Goal: Task Accomplishment & Management: Manage account settings

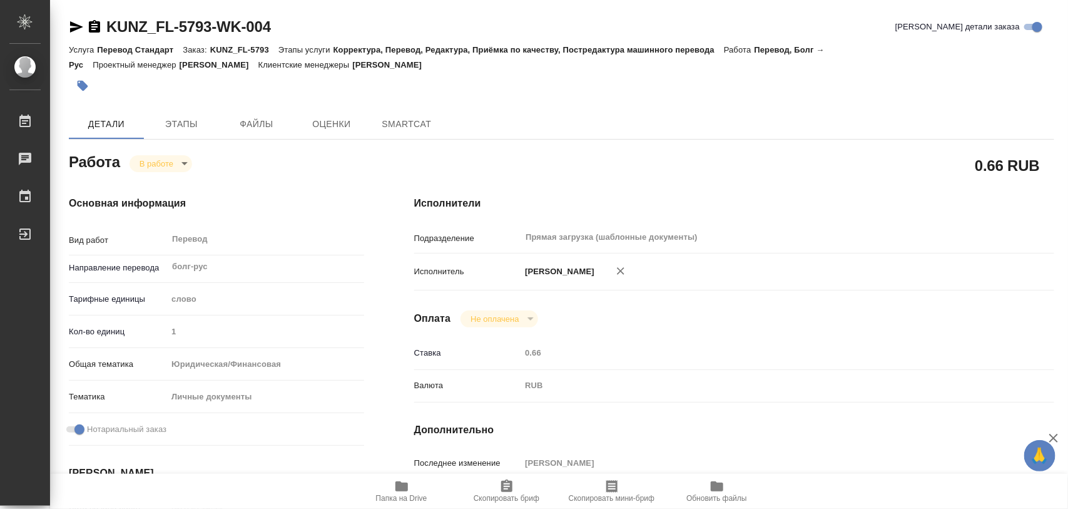
type textarea "x"
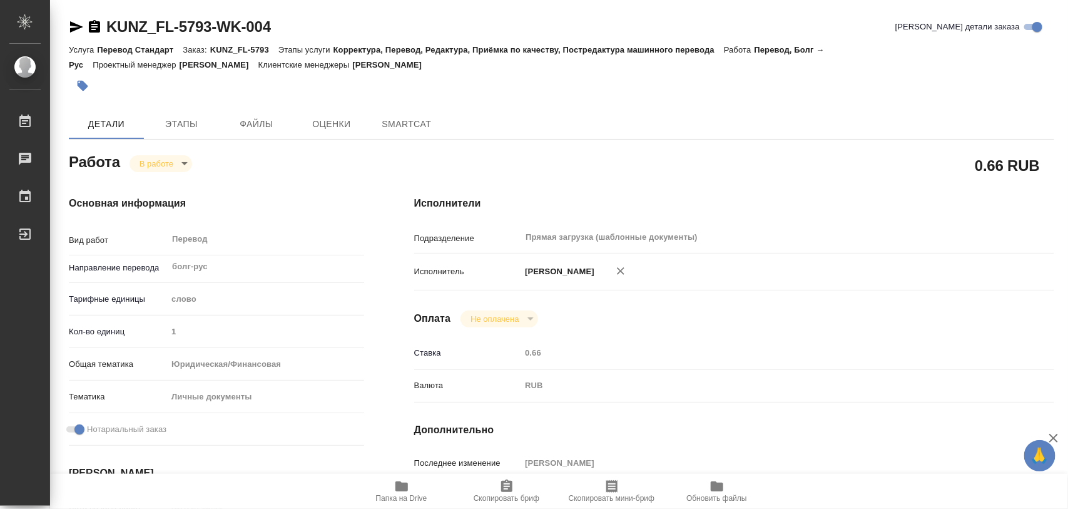
type textarea "x"
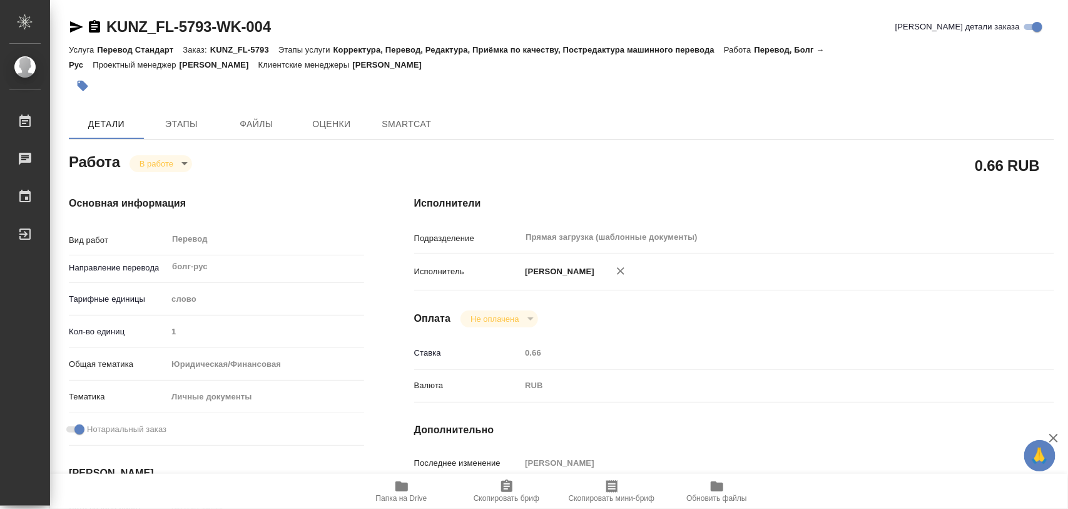
type textarea "x"
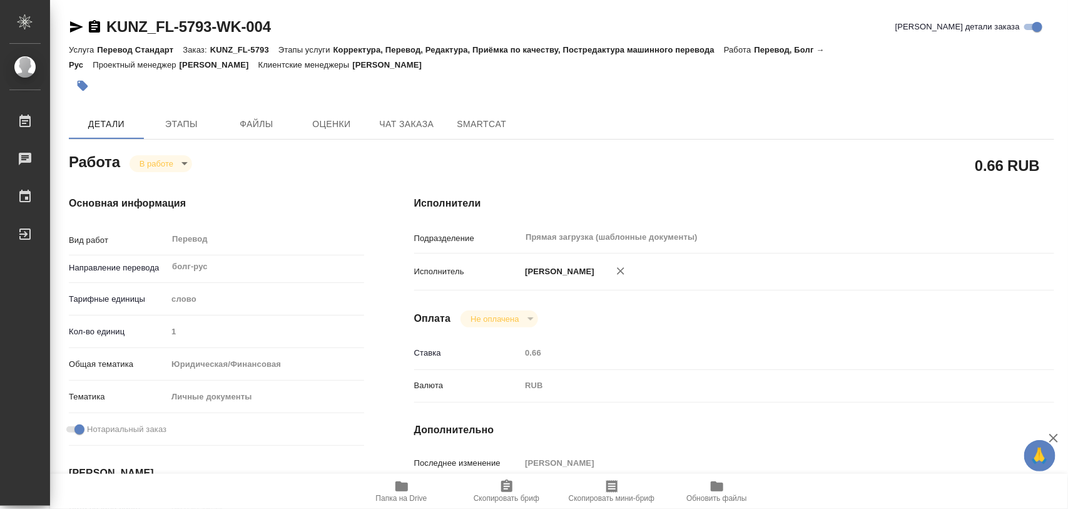
type textarea "x"
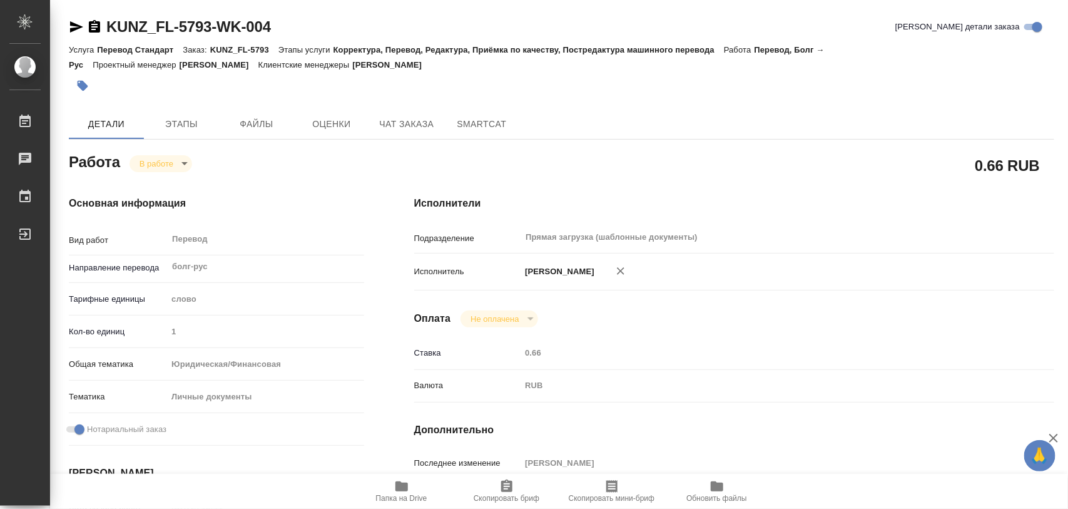
type textarea "x"
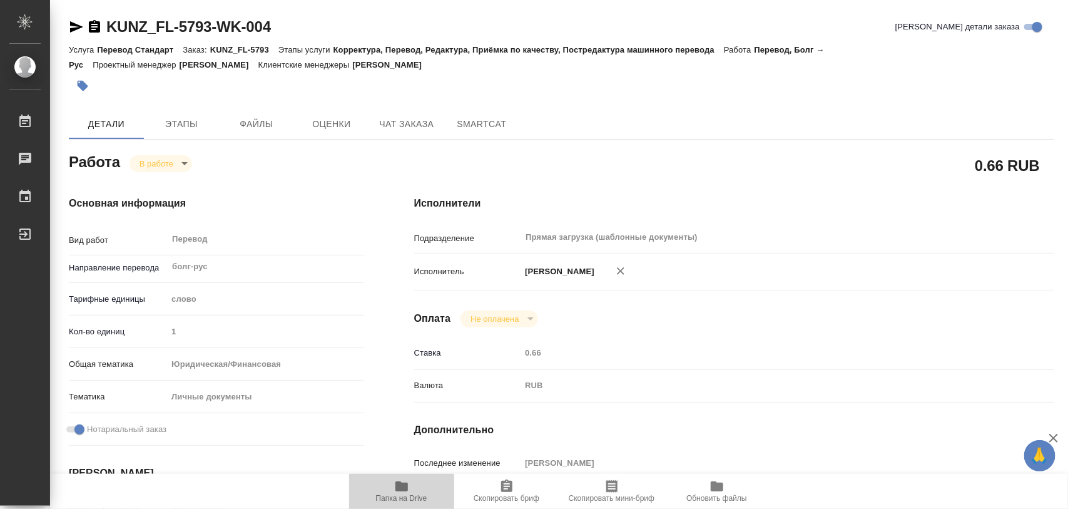
click at [407, 486] on icon "button" at bounding box center [401, 486] width 13 height 10
click at [172, 126] on span "Этапы" at bounding box center [181, 124] width 60 height 16
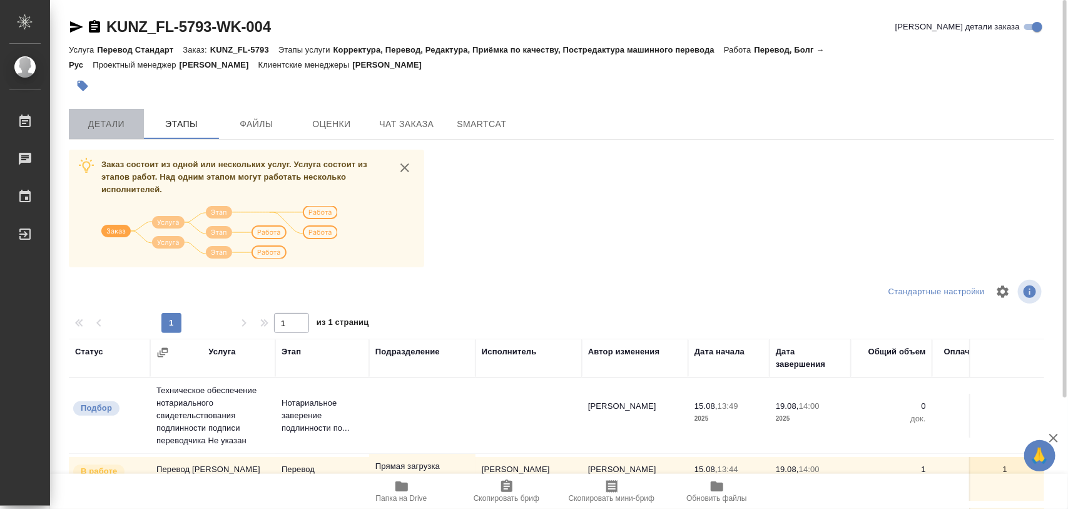
click at [108, 121] on span "Детали" at bounding box center [106, 124] width 60 height 16
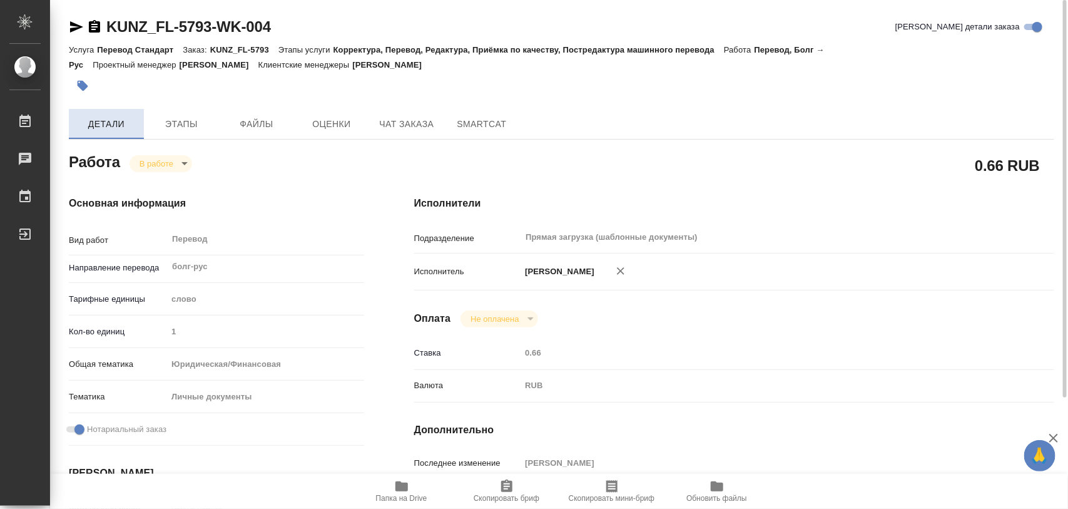
type textarea "x"
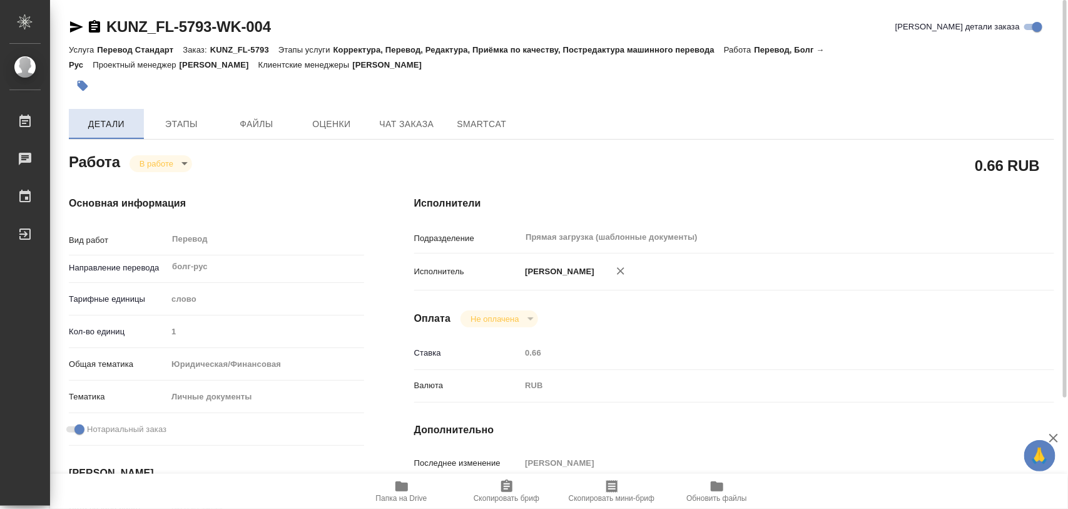
type textarea "x"
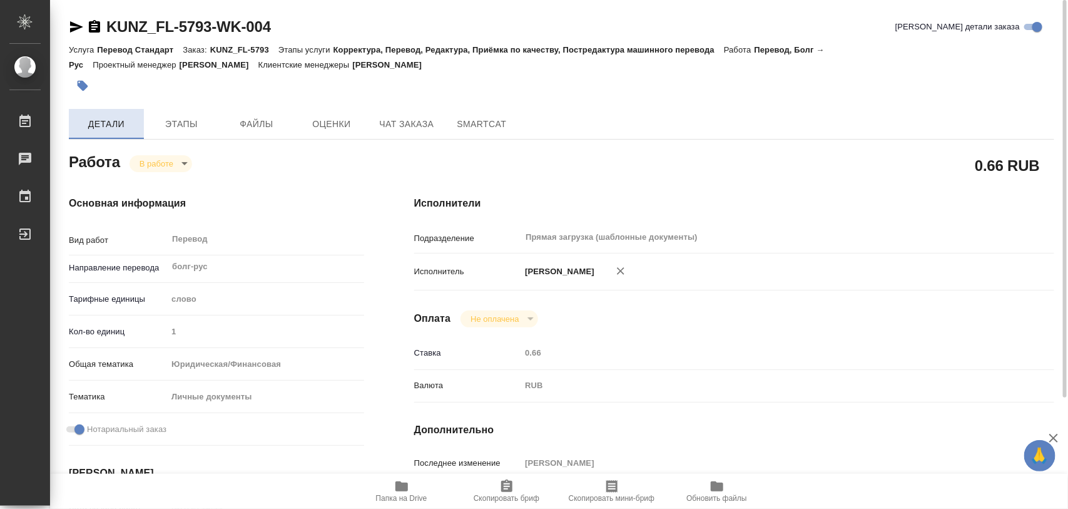
type textarea "x"
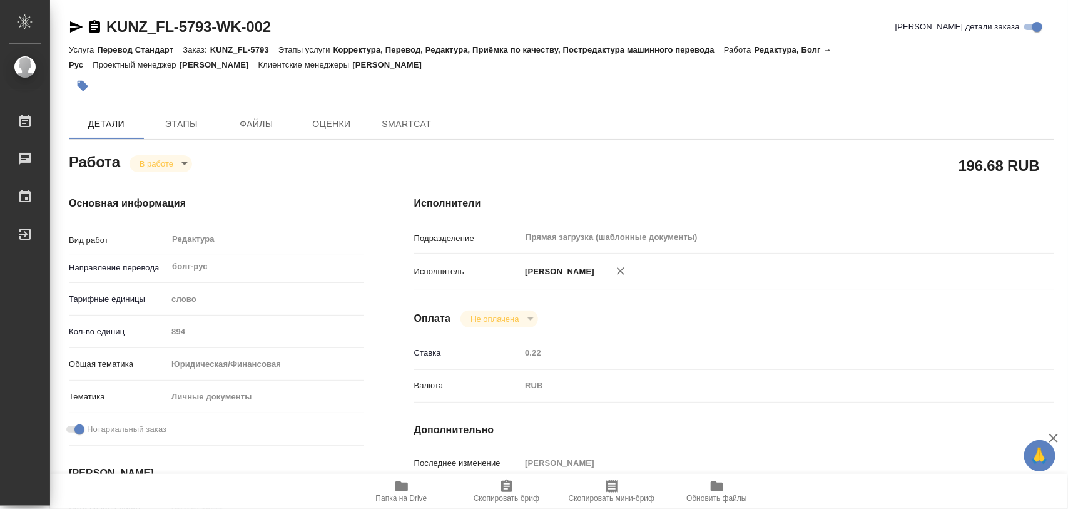
type textarea "x"
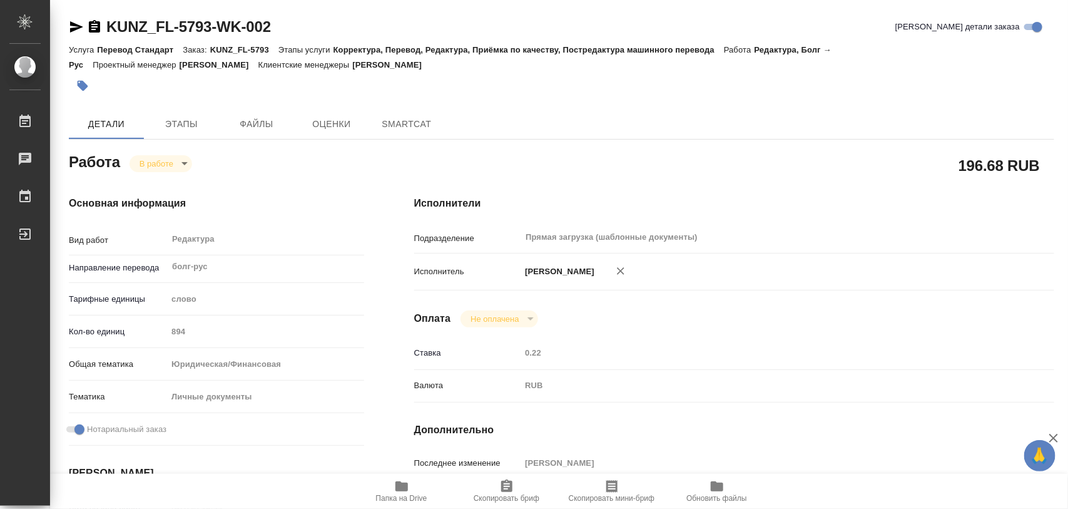
type textarea "x"
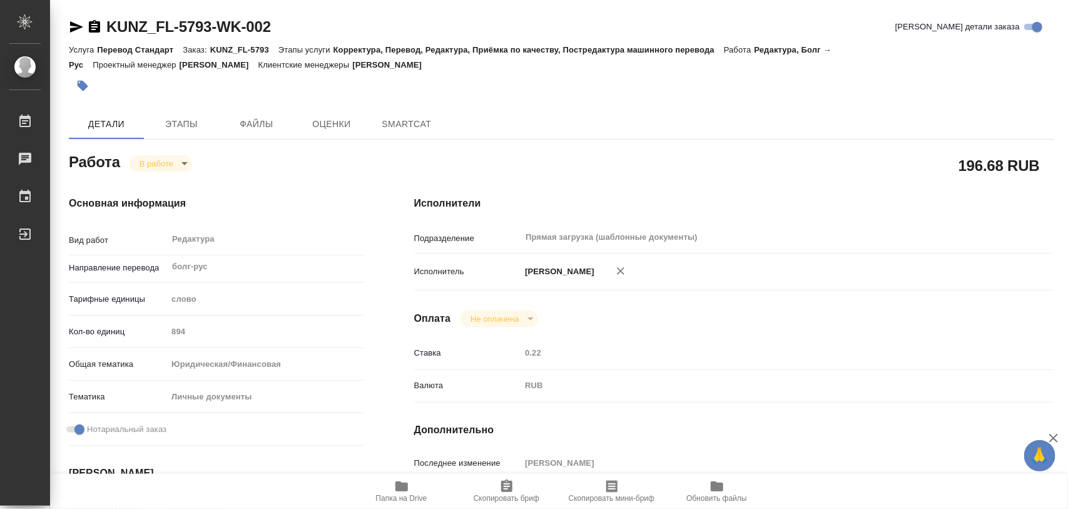
type textarea "x"
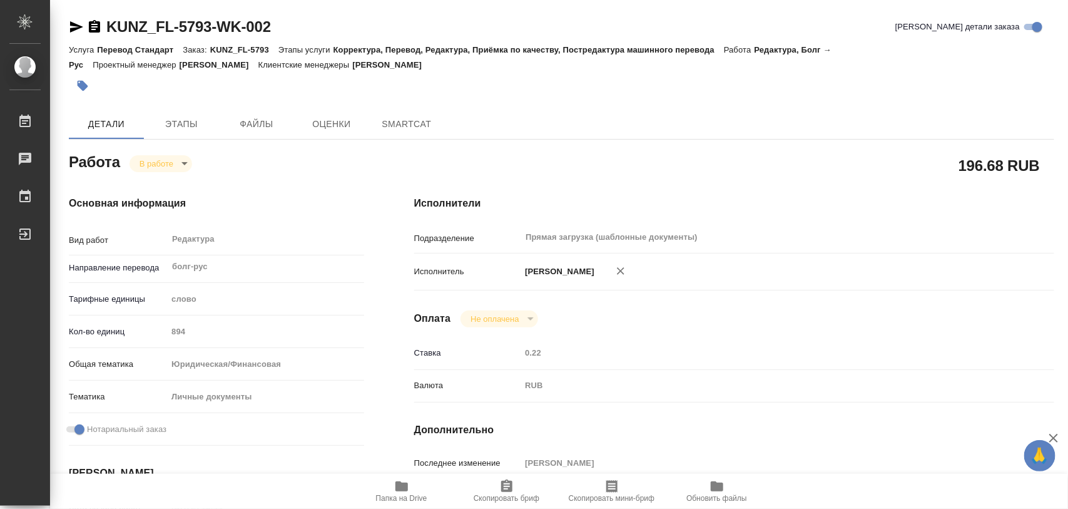
type textarea "x"
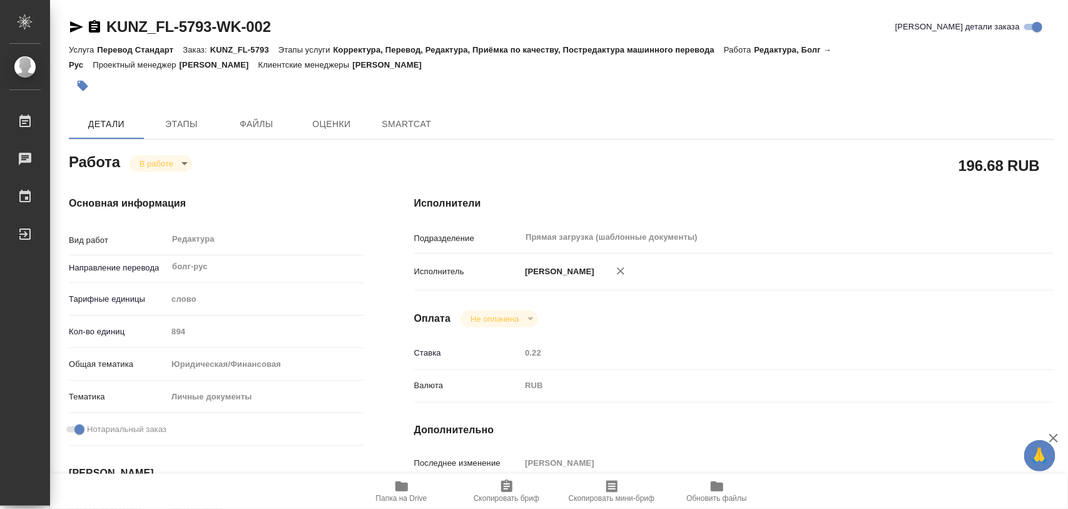
type textarea "x"
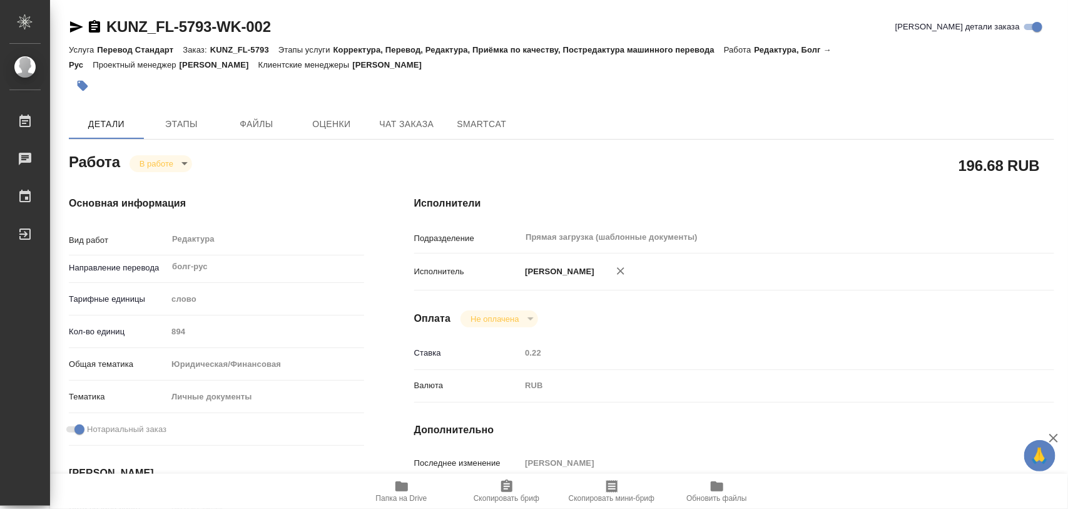
type textarea "x"
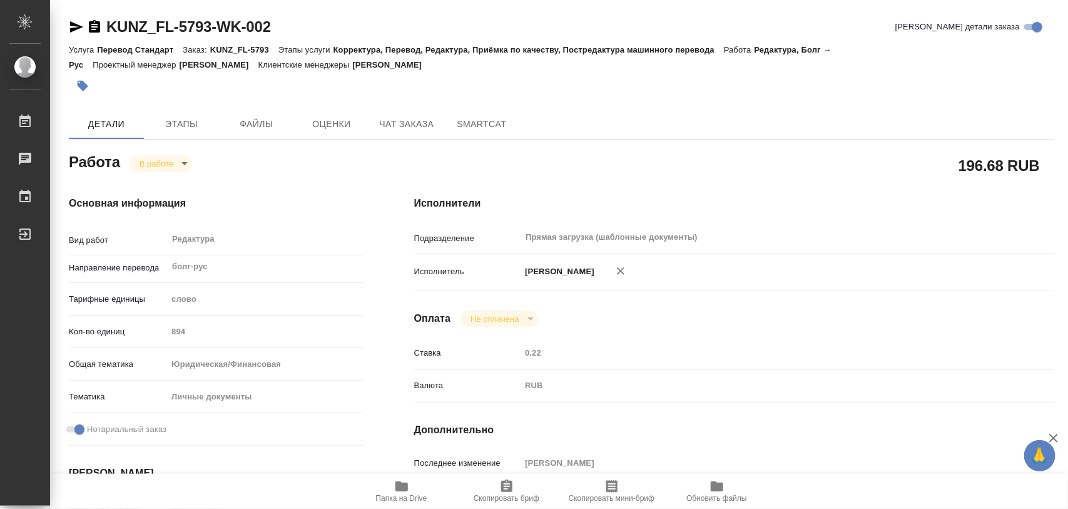
click at [411, 488] on span "Папка на Drive" at bounding box center [402, 491] width 90 height 24
type textarea "x"
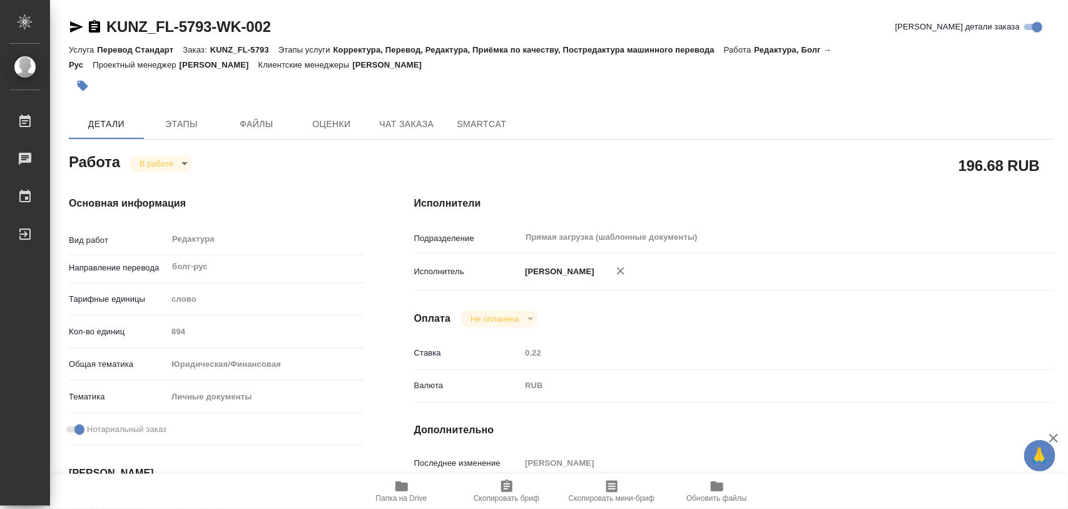
type textarea "x"
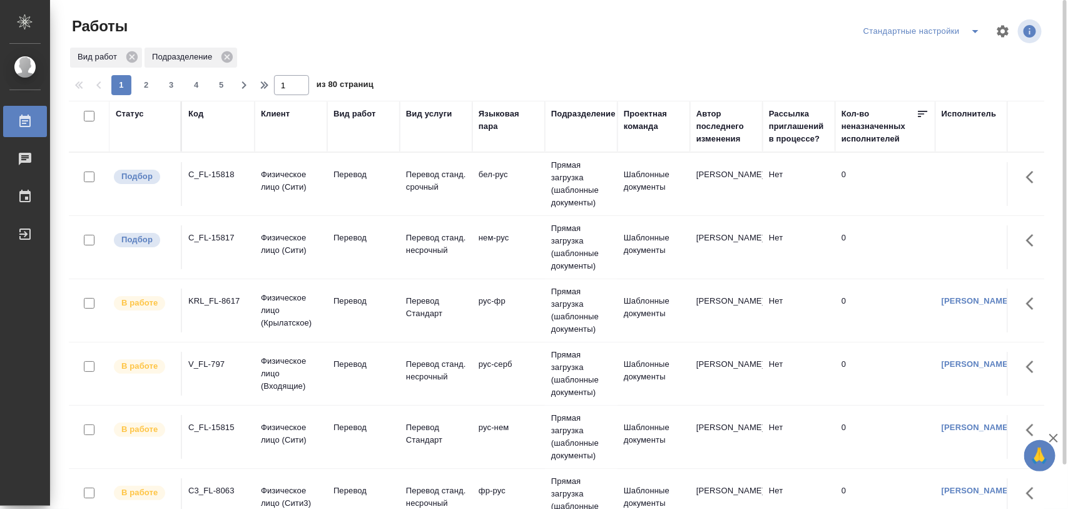
click at [227, 173] on div "C_FL-15818" at bounding box center [218, 174] width 60 height 13
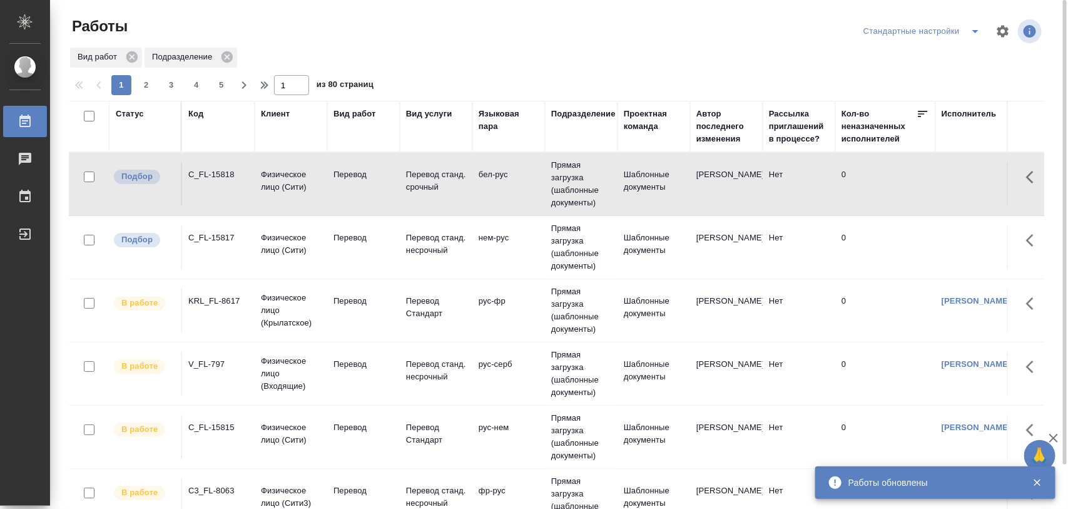
click at [232, 181] on div "C_FL-15817" at bounding box center [218, 174] width 60 height 13
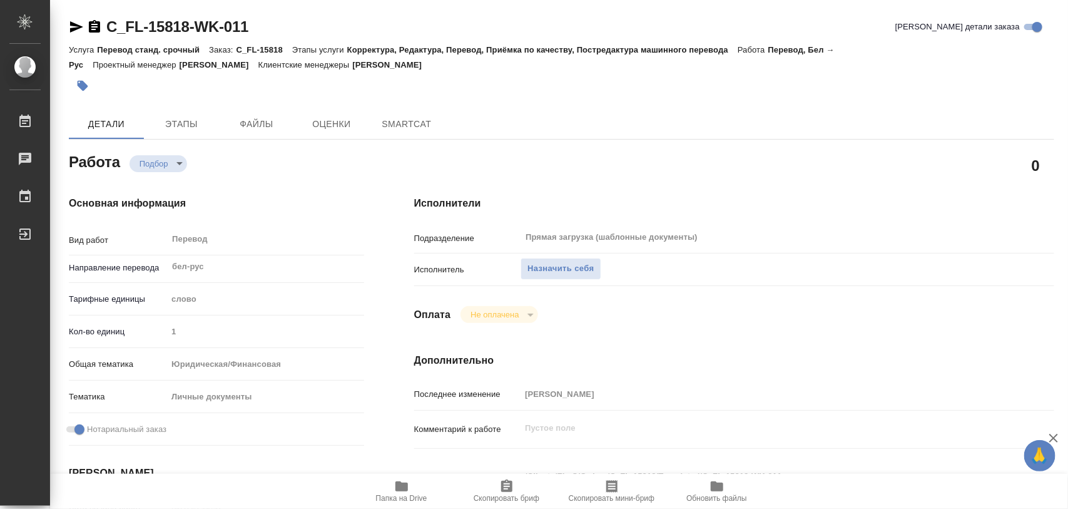
type textarea "x"
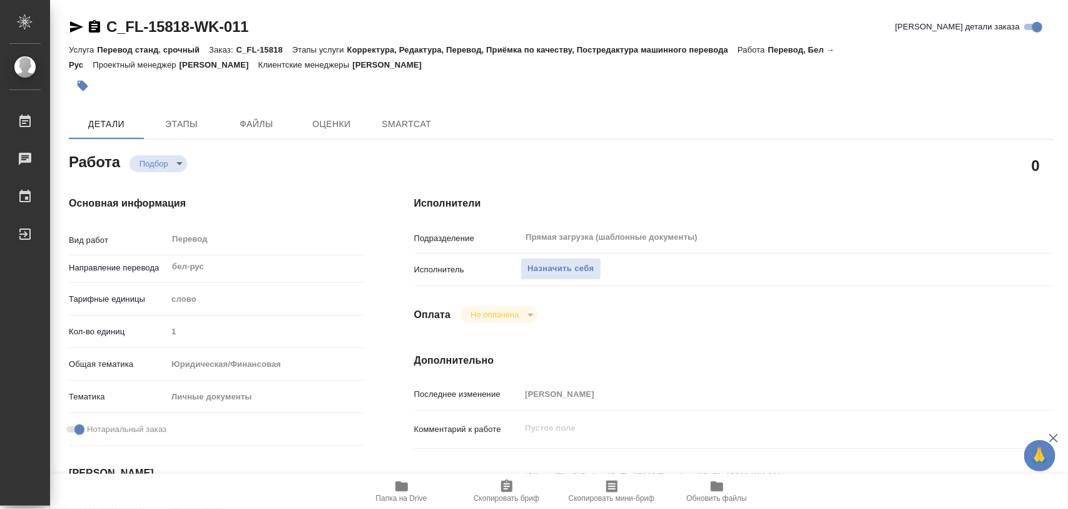
type textarea "x"
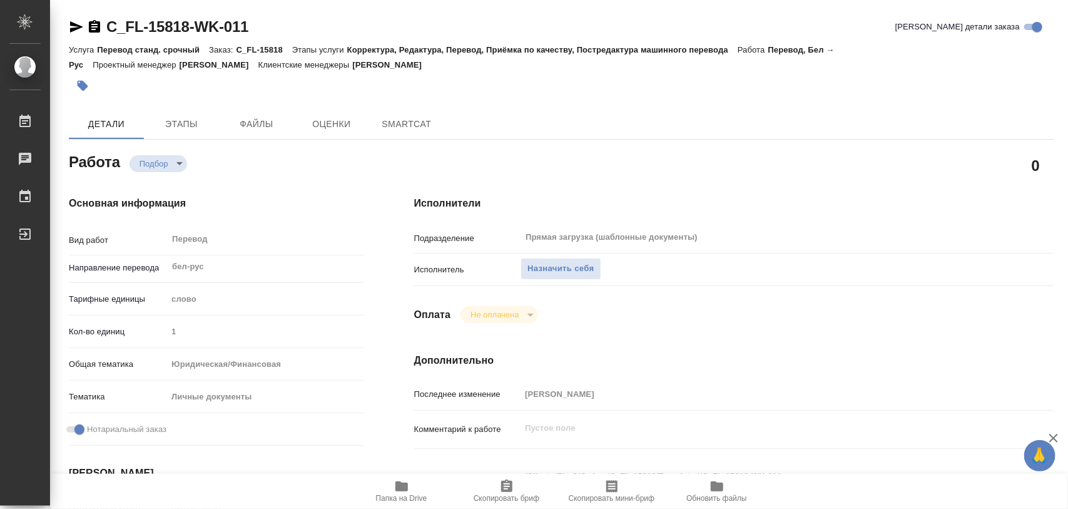
type textarea "x"
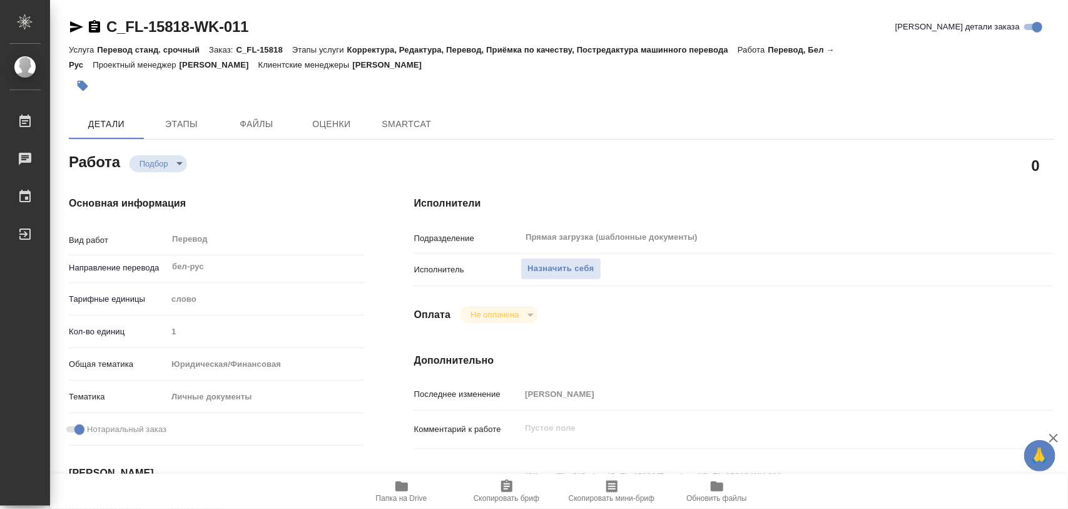
type textarea "x"
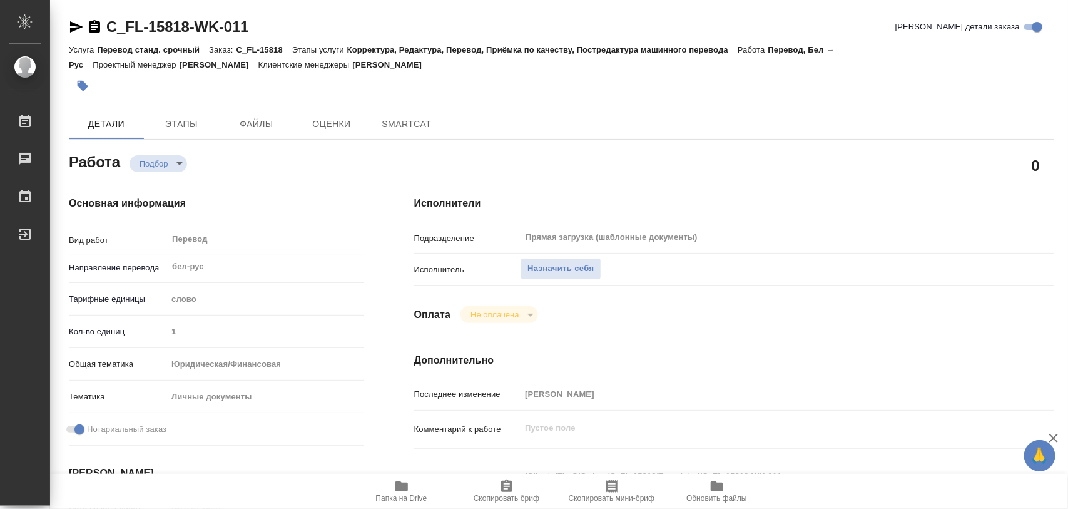
scroll to position [156, 0]
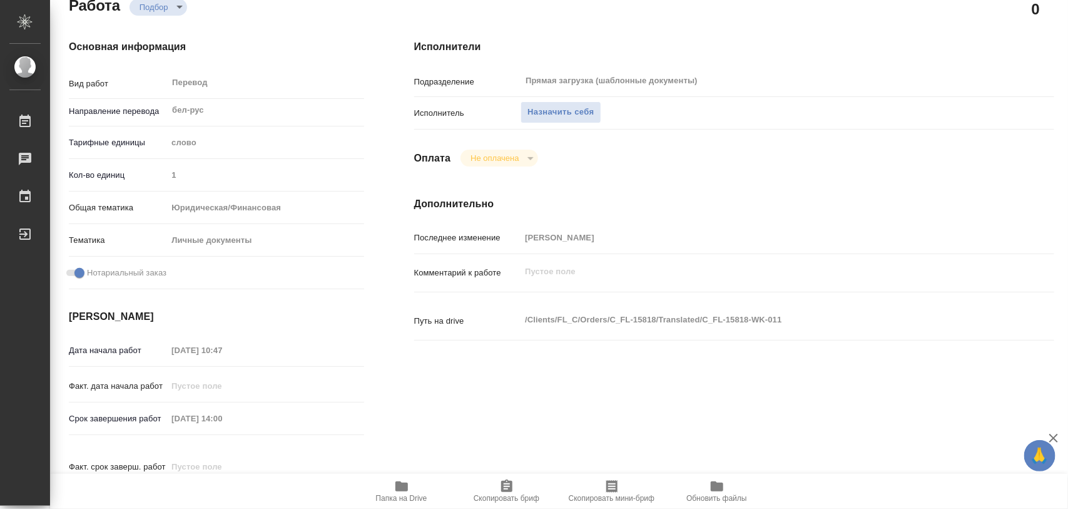
type textarea "x"
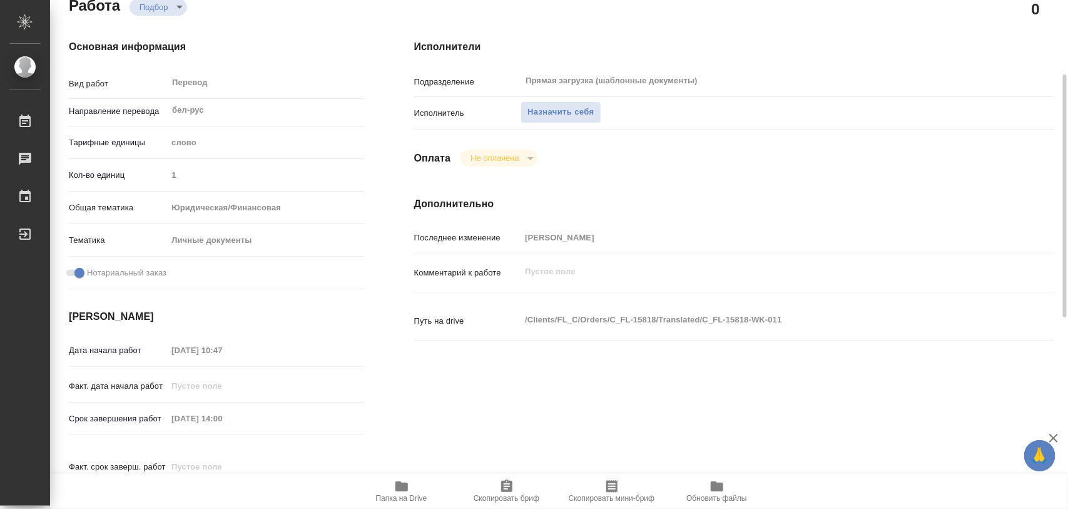
type textarea "x"
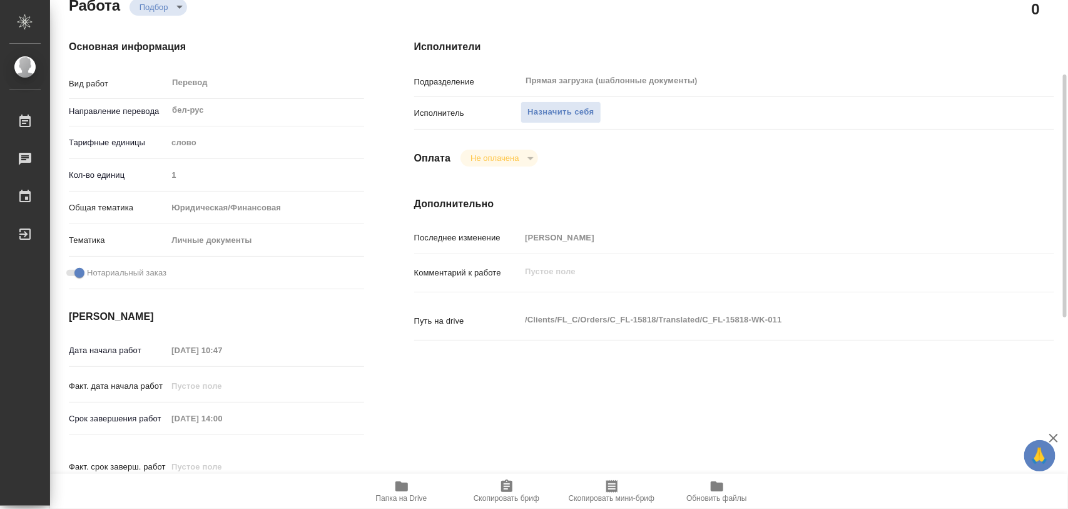
type textarea "x"
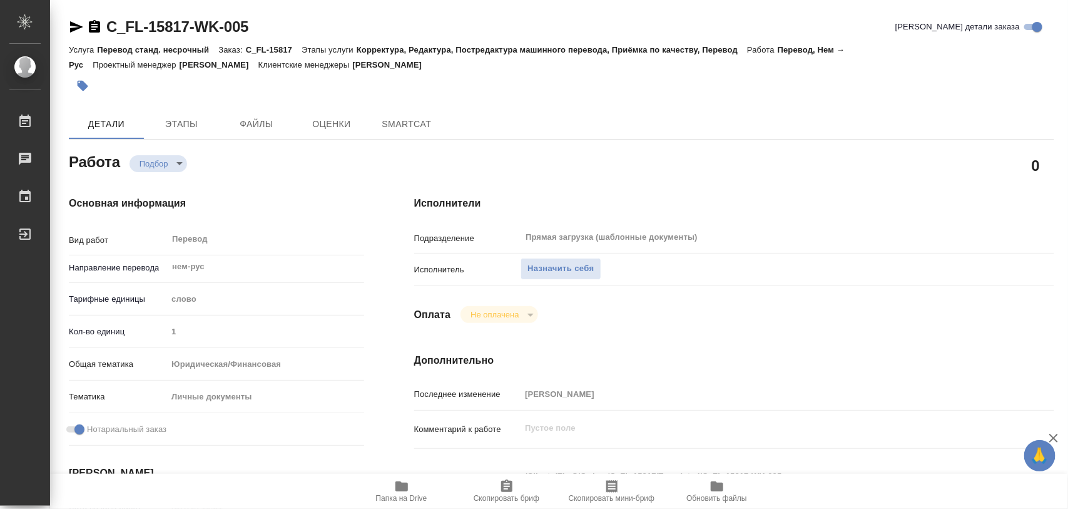
type textarea "x"
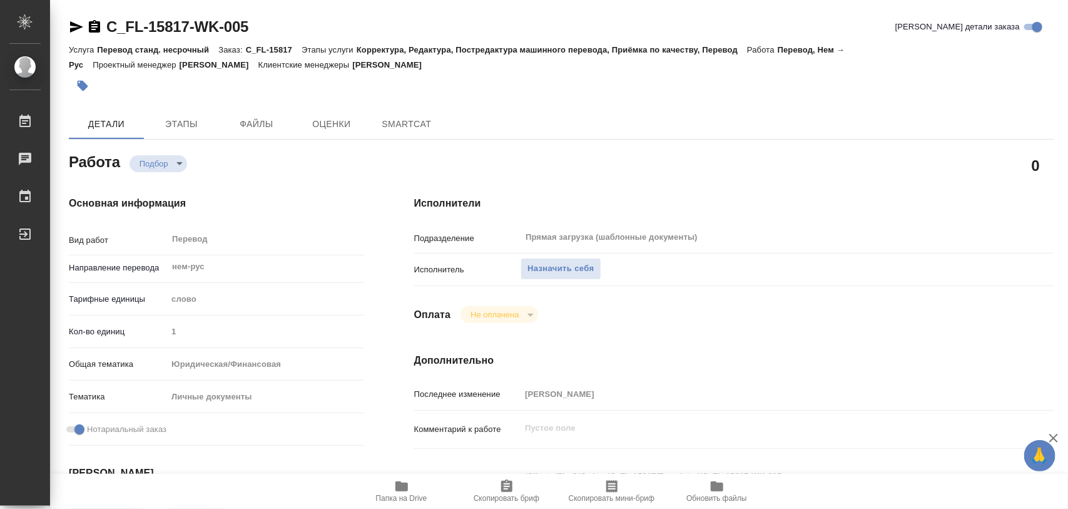
type textarea "x"
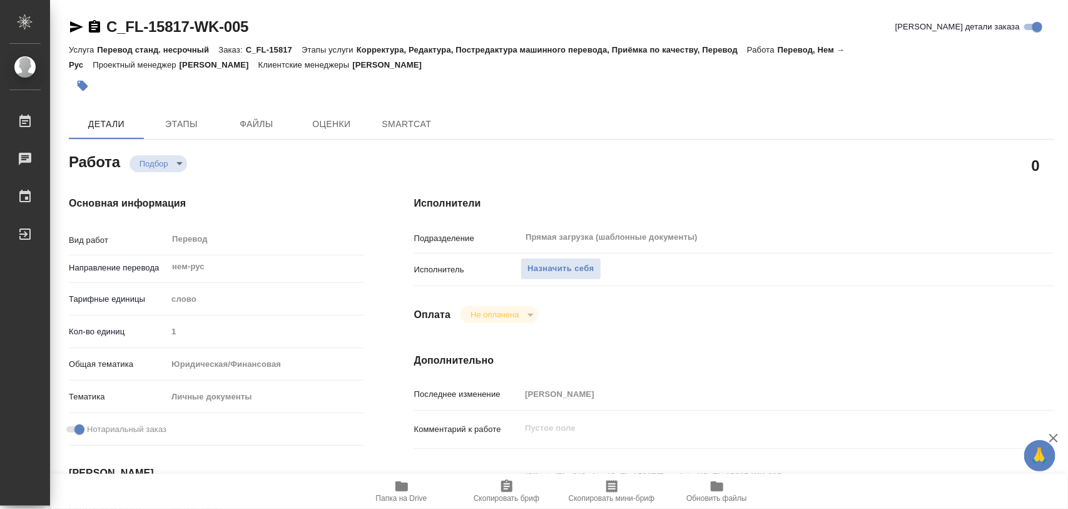
type textarea "x"
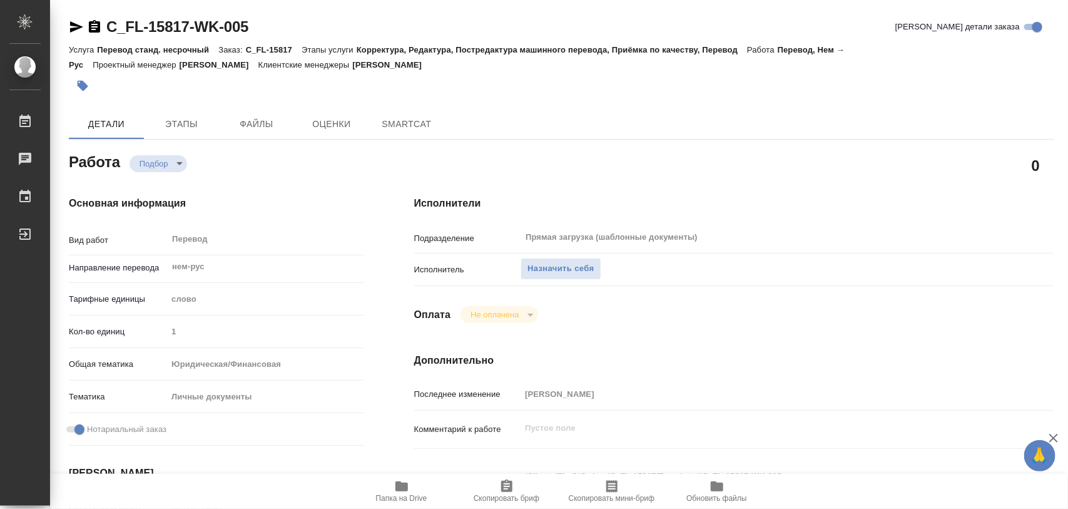
type textarea "x"
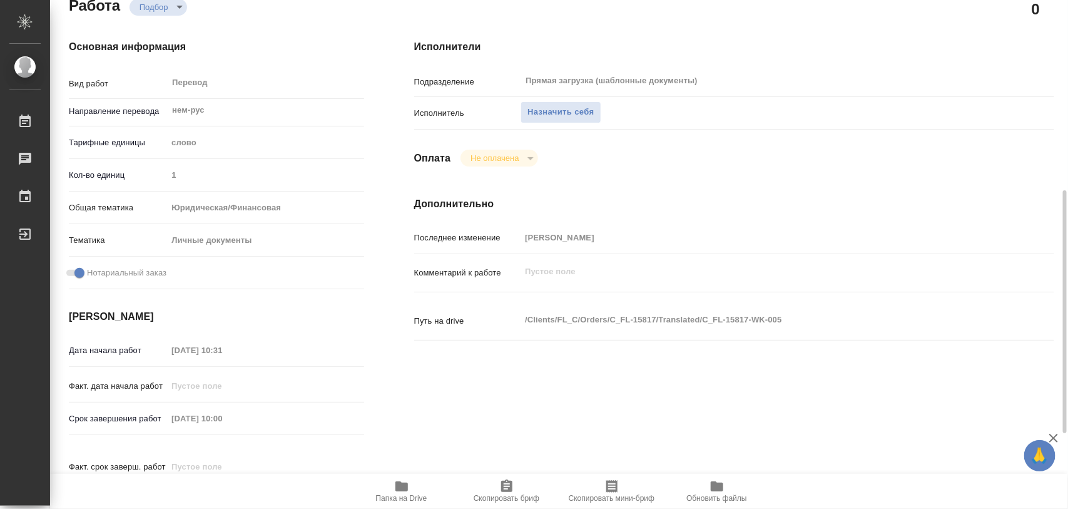
scroll to position [235, 0]
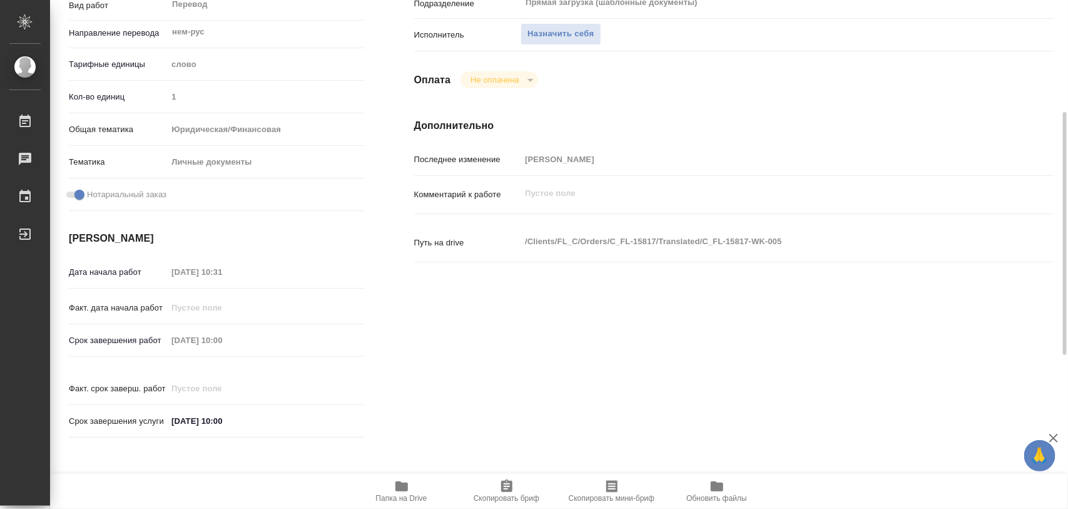
type textarea "x"
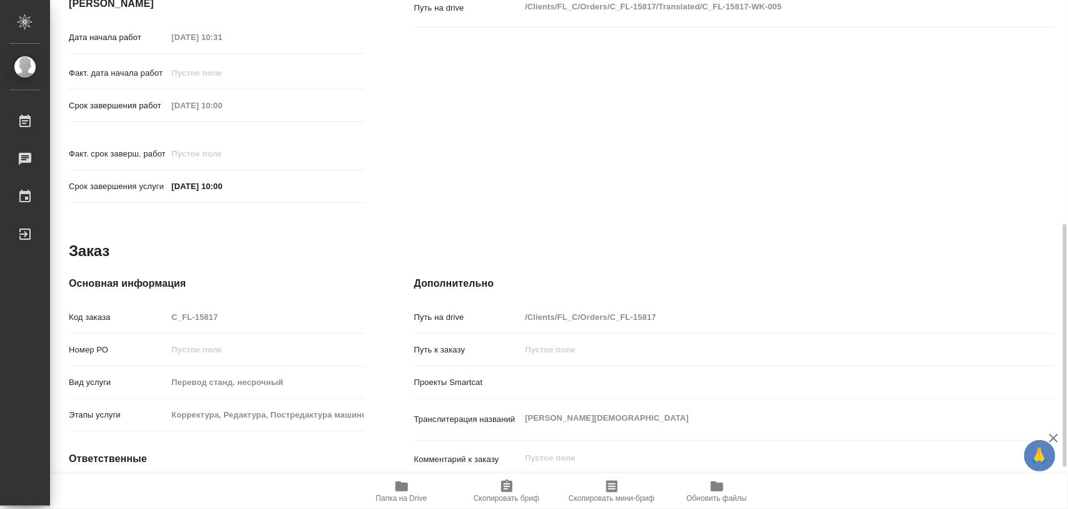
type textarea "x"
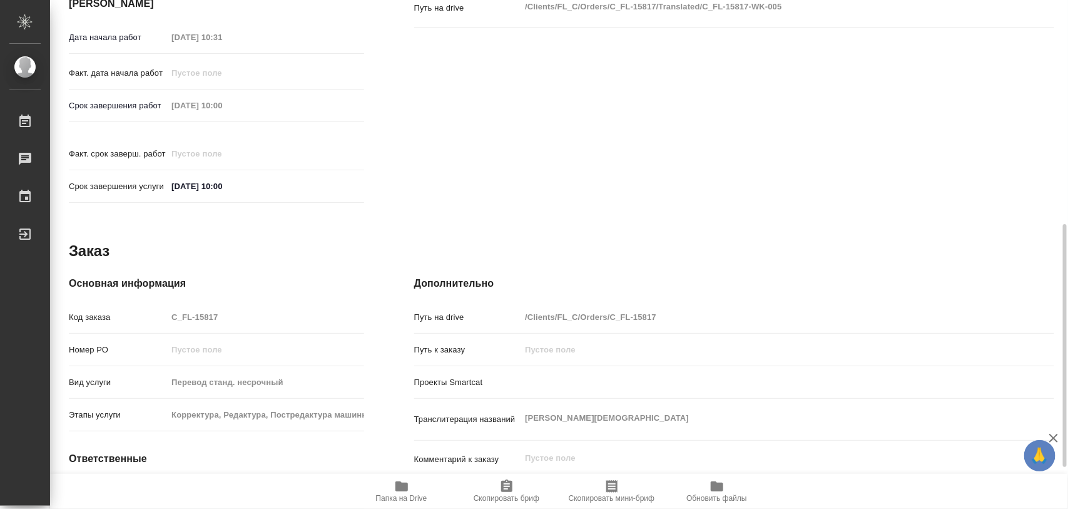
scroll to position [558, 0]
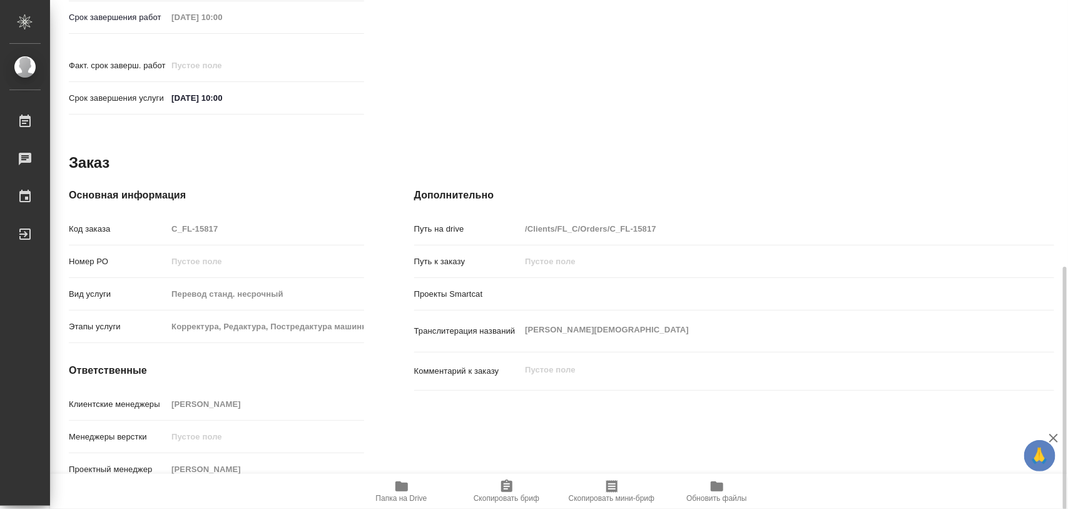
click at [411, 488] on span "Папка на Drive" at bounding box center [402, 491] width 90 height 24
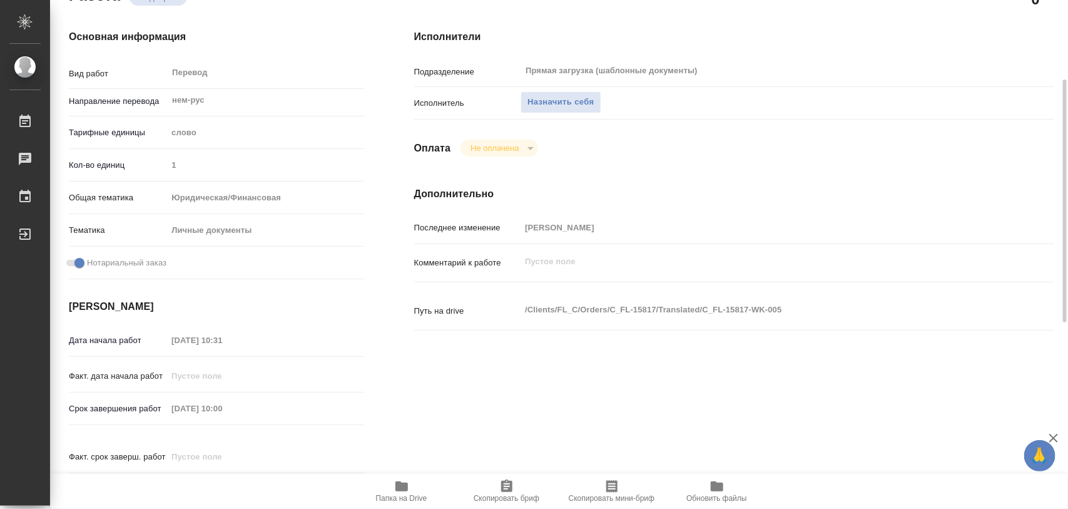
scroll to position [0, 0]
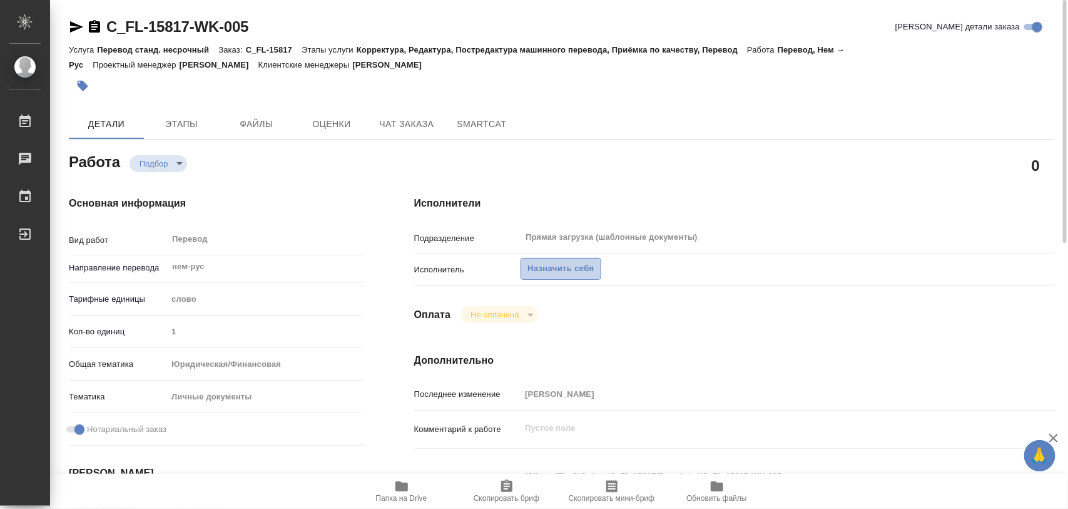
click at [580, 266] on span "Назначить себя" at bounding box center [561, 269] width 66 height 14
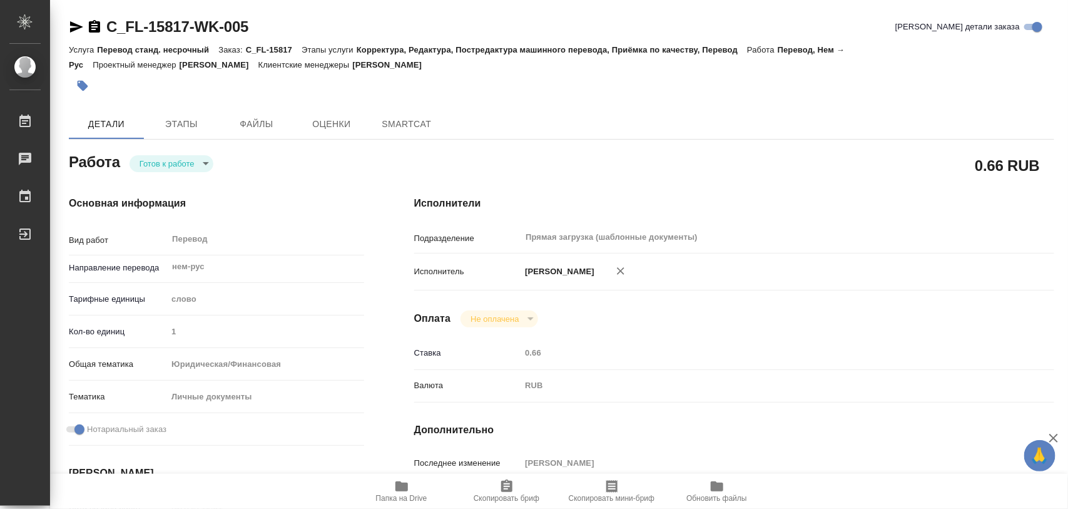
type textarea "x"
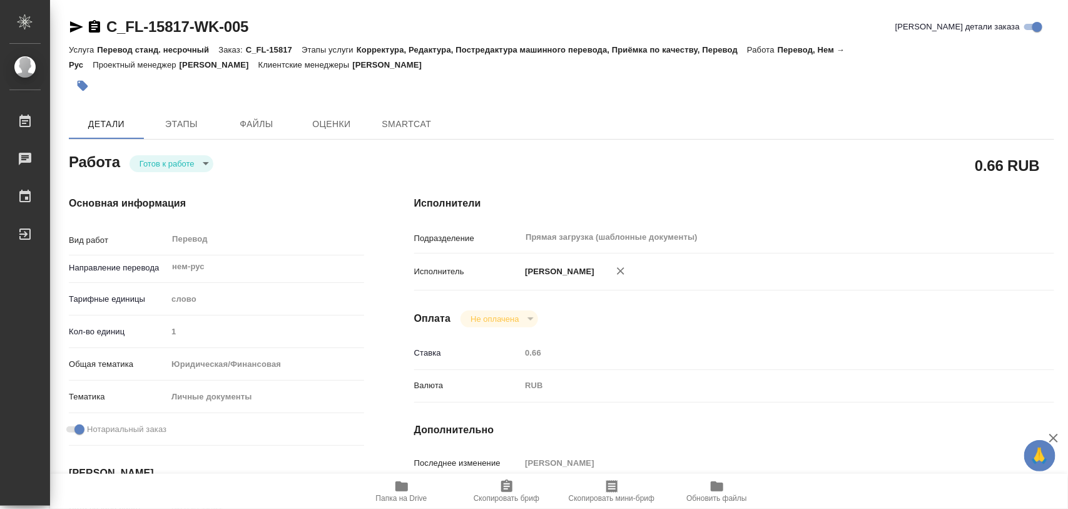
type textarea "x"
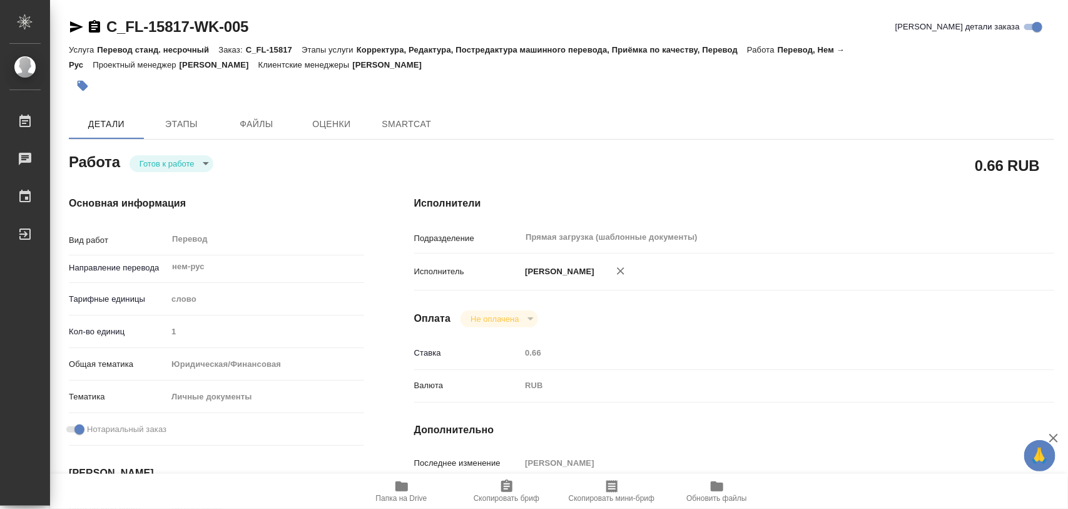
type textarea "x"
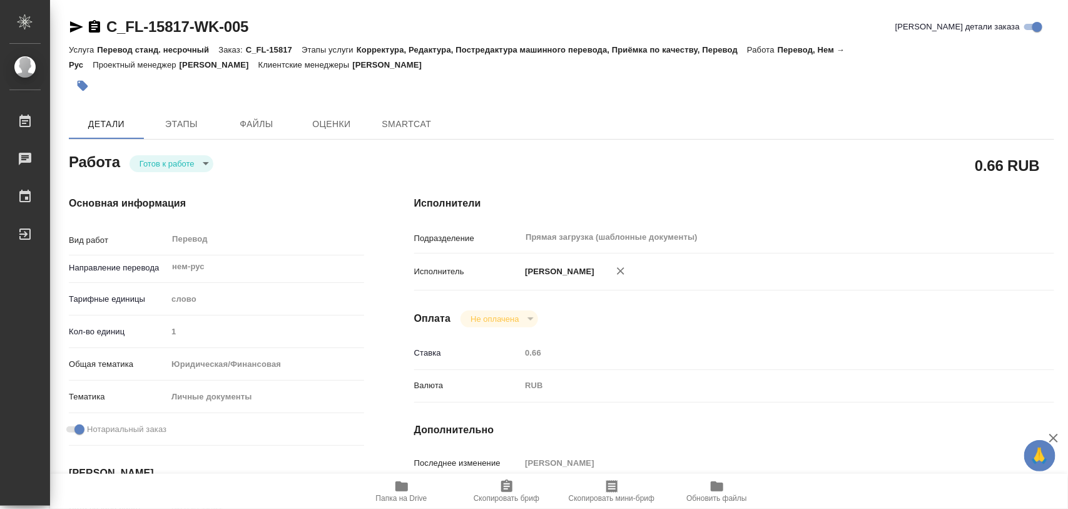
type textarea "x"
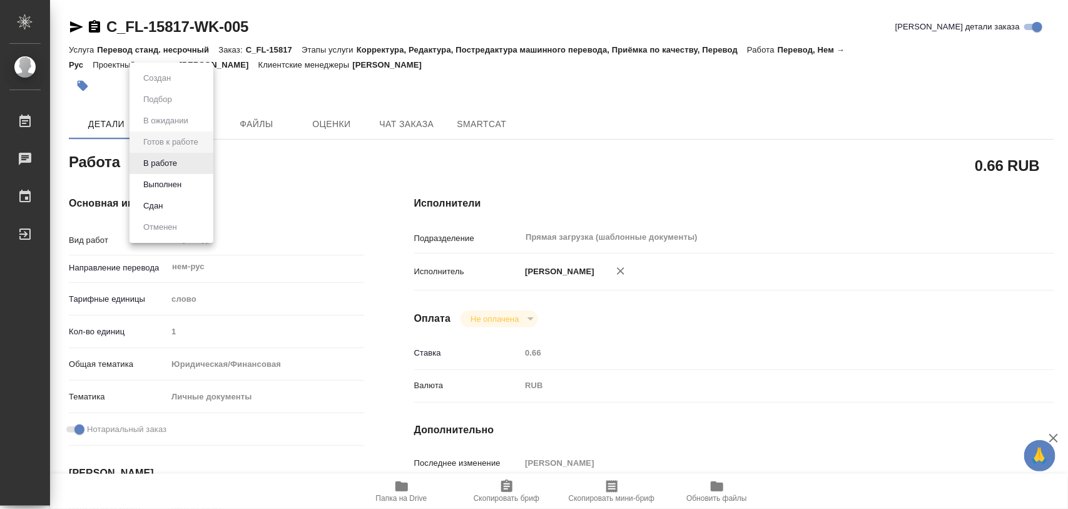
click at [205, 164] on body "🙏 .cls-1 fill:#fff; AWATERA Iglakov Maksim Работы Чаты График Выйти C_FL-15817-…" at bounding box center [534, 254] width 1068 height 509
type textarea "x"
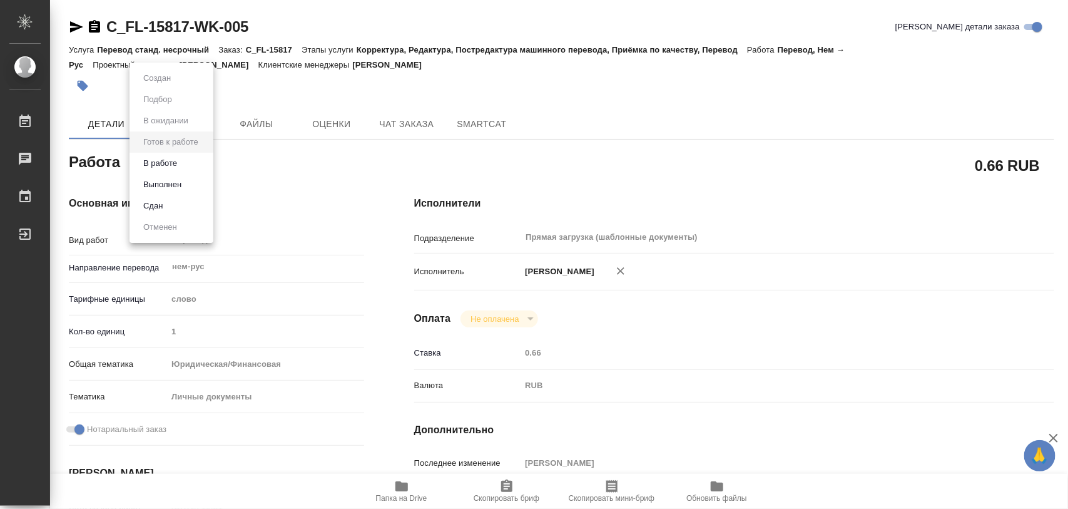
type textarea "x"
click at [170, 164] on button "В работе" at bounding box center [160, 163] width 41 height 14
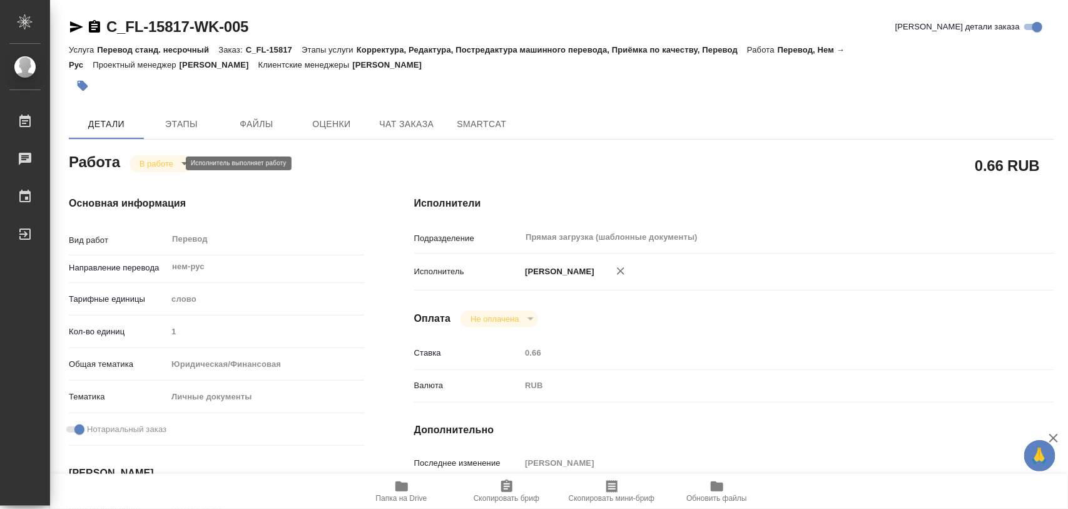
type textarea "x"
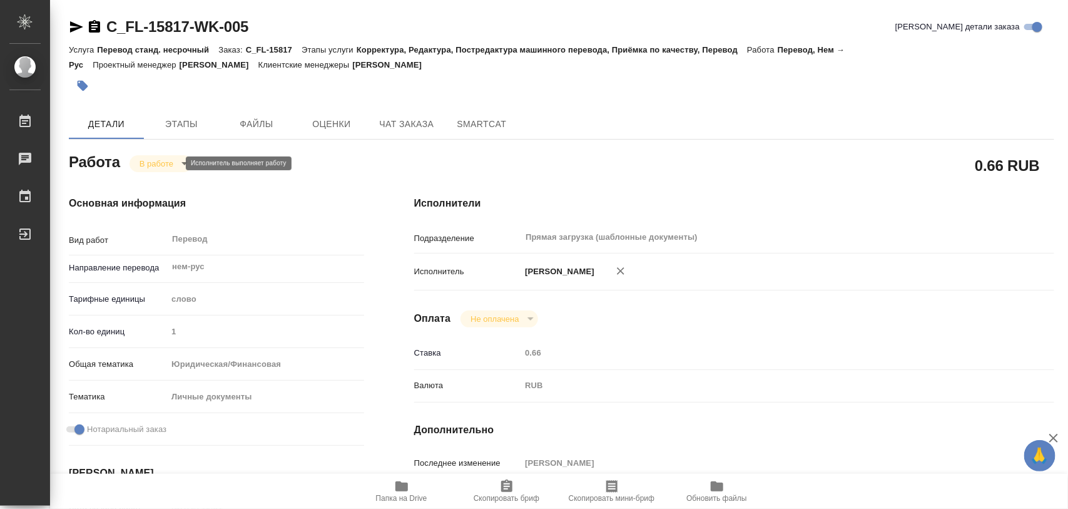
type textarea "x"
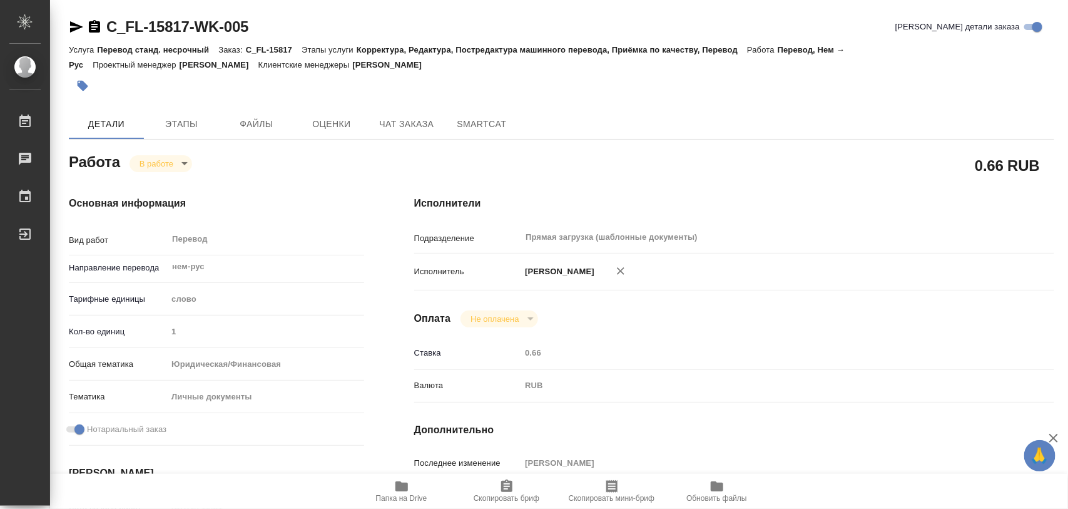
type textarea "x"
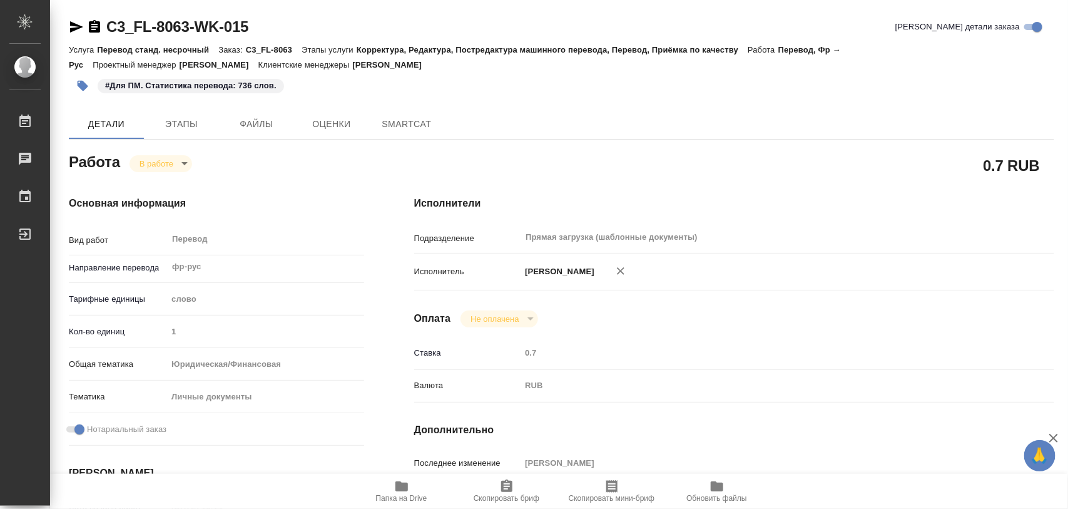
type textarea "x"
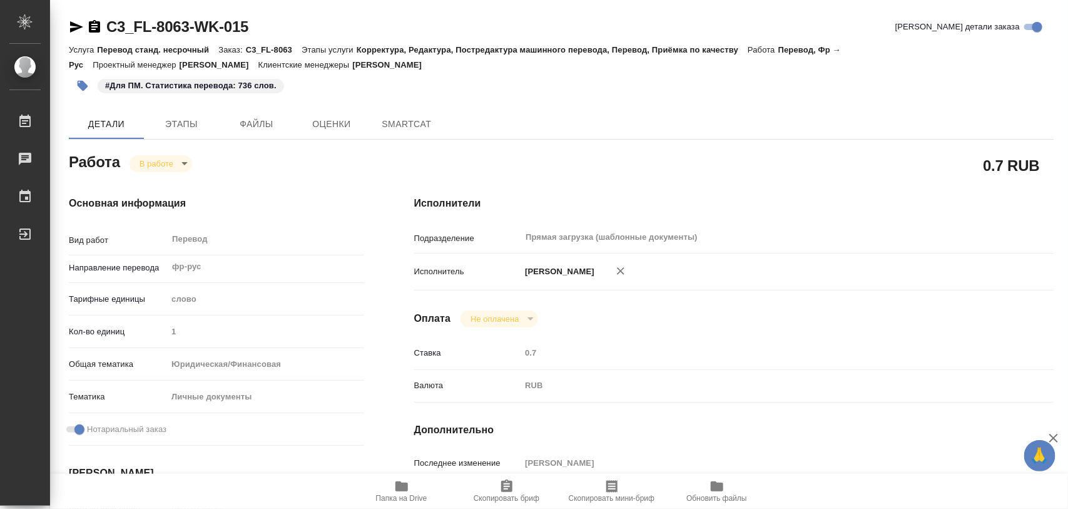
type textarea "x"
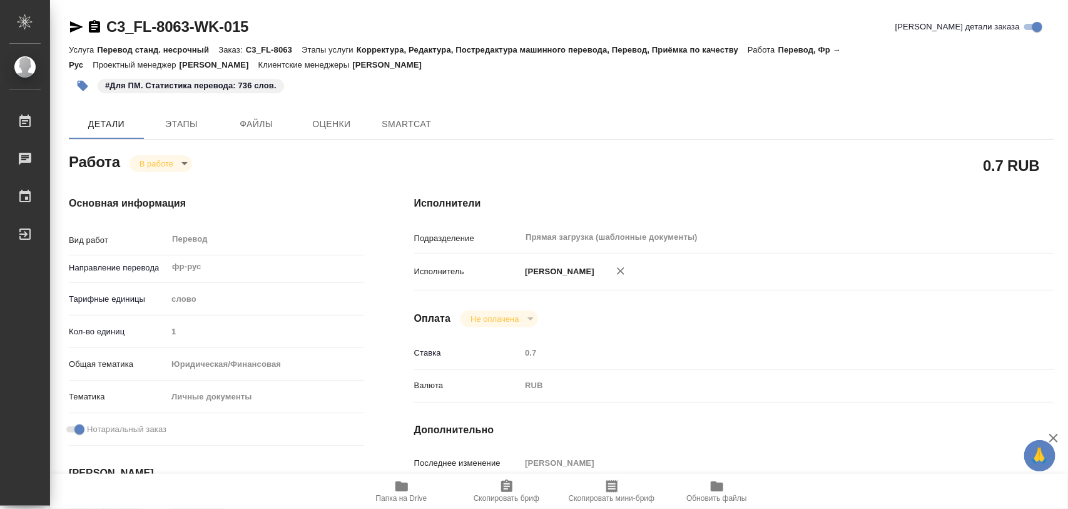
type textarea "x"
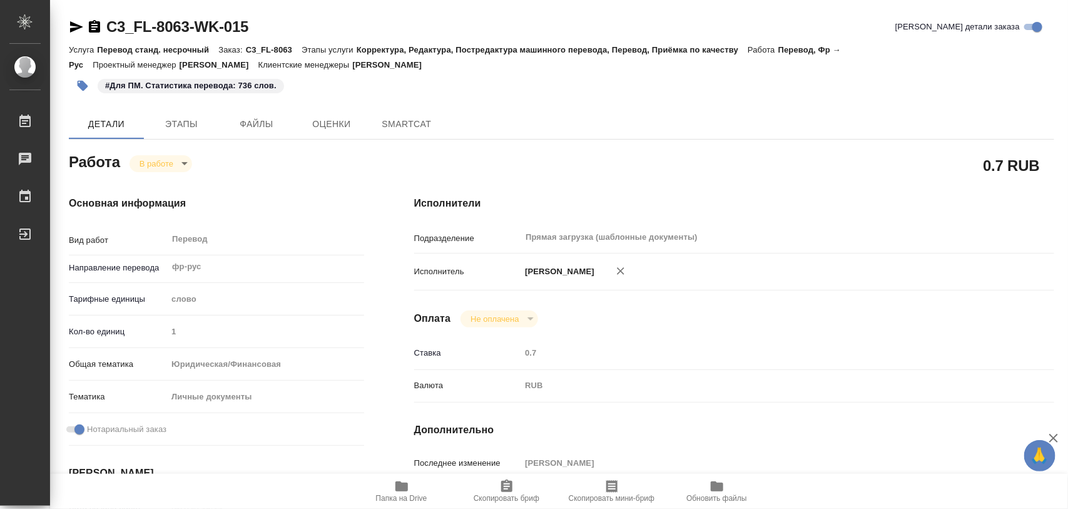
type textarea "x"
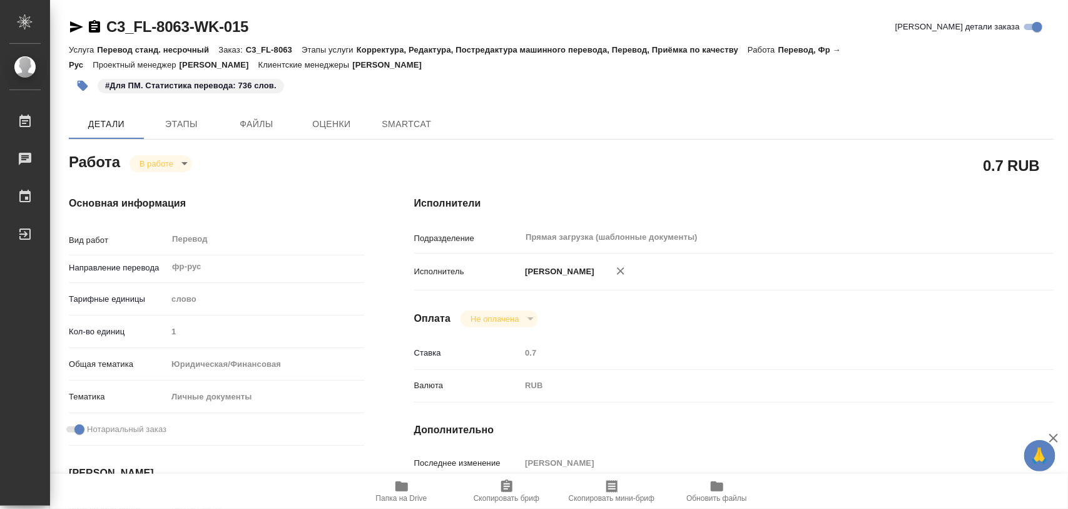
type textarea "x"
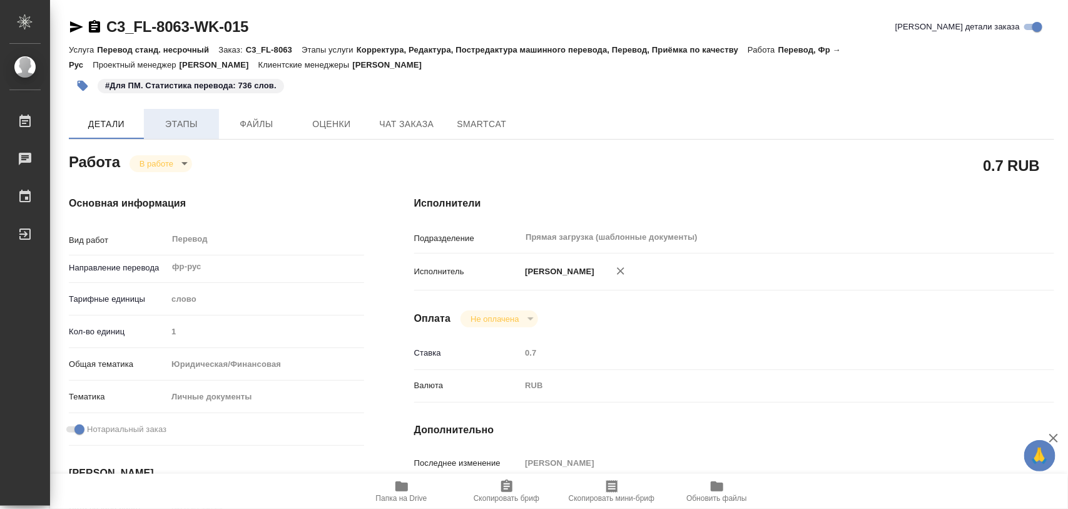
click at [188, 126] on span "Этапы" at bounding box center [181, 124] width 60 height 16
type textarea "x"
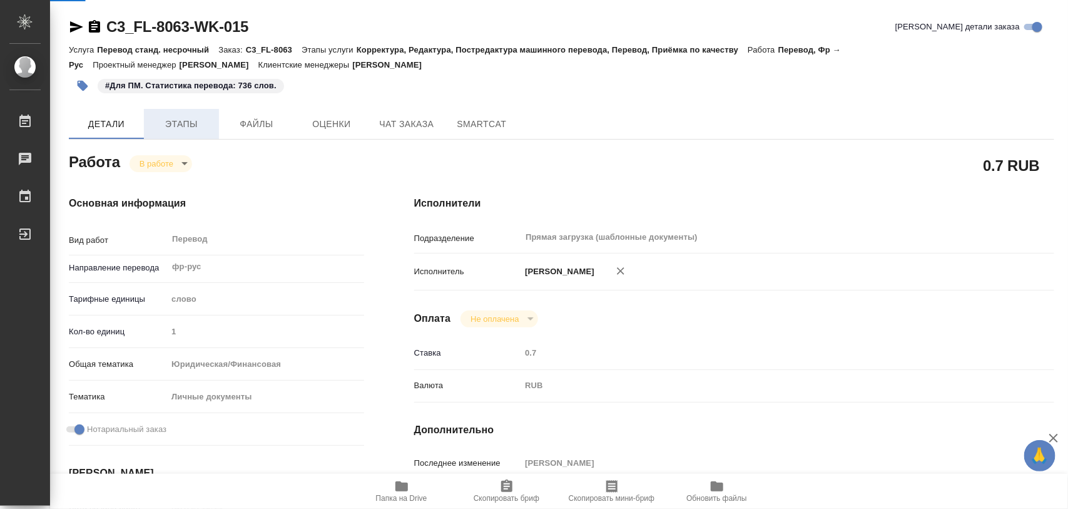
type textarea "x"
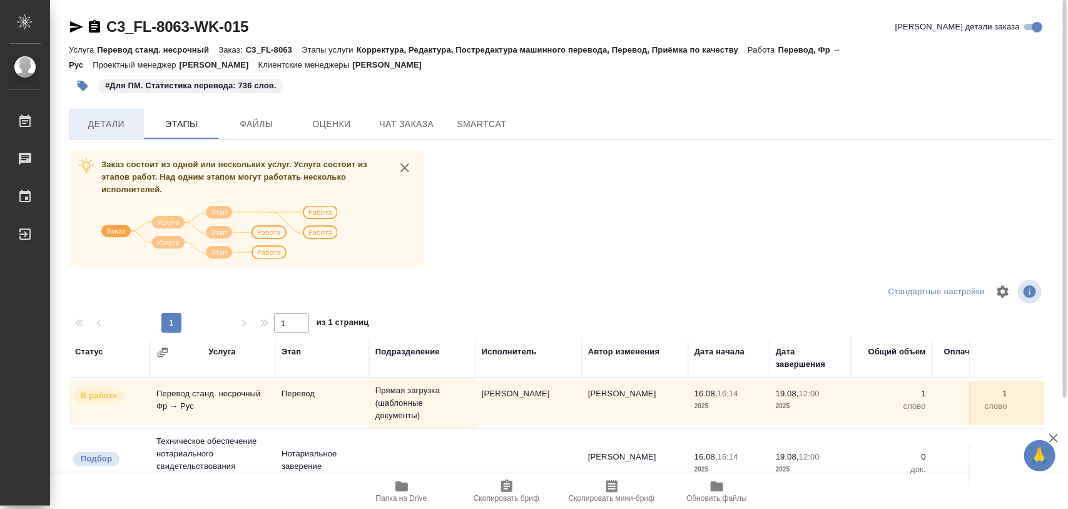
click at [105, 120] on span "Детали" at bounding box center [106, 124] width 60 height 16
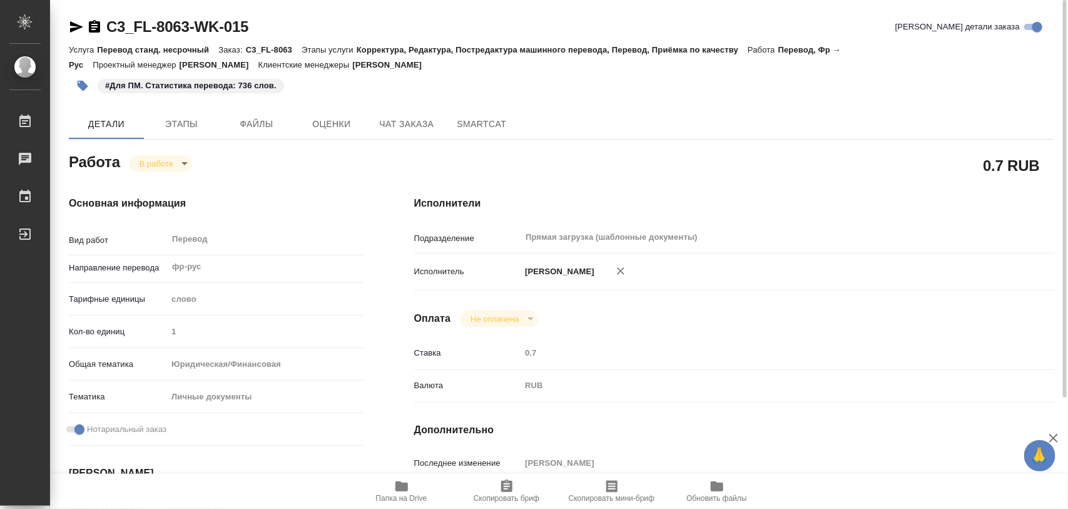
type textarea "x"
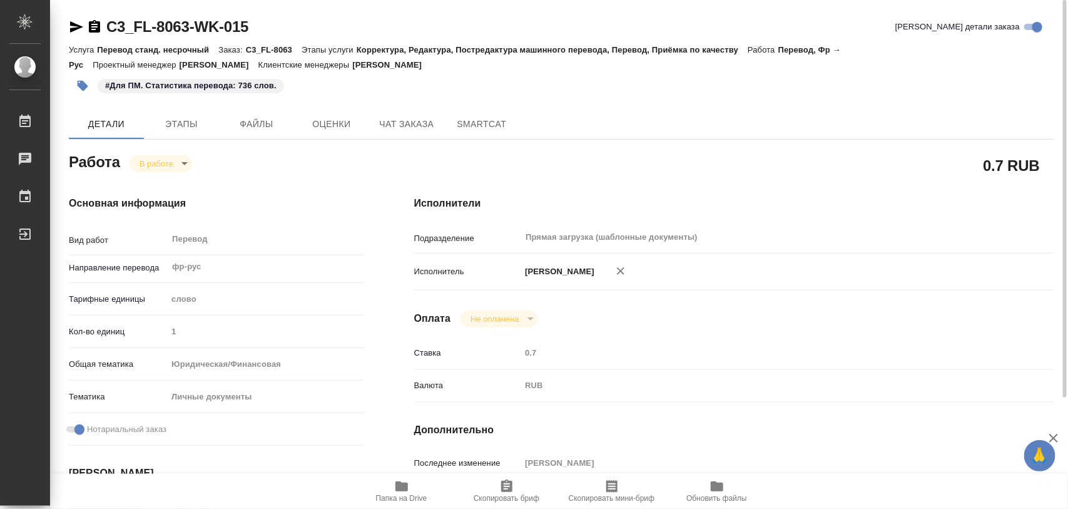
type textarea "x"
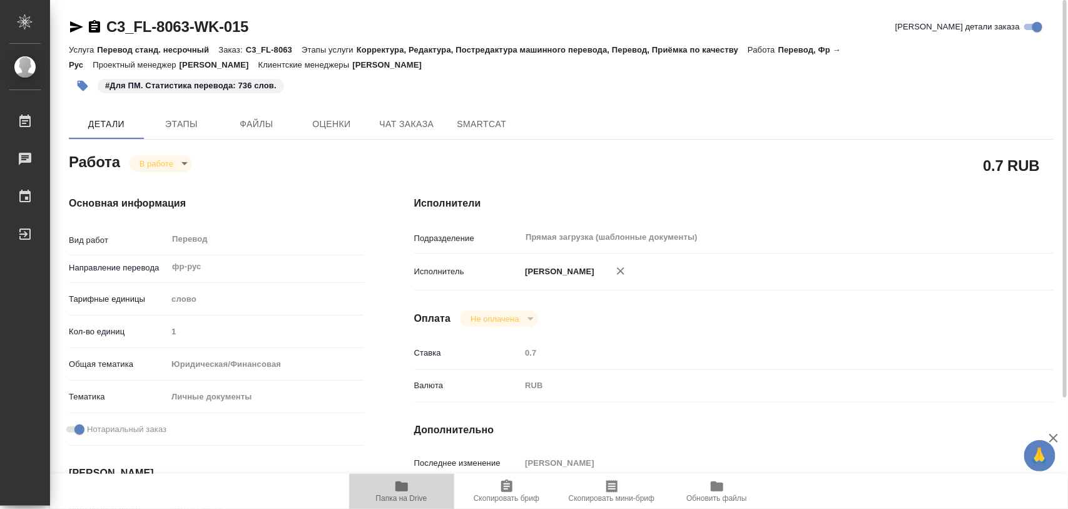
type textarea "x"
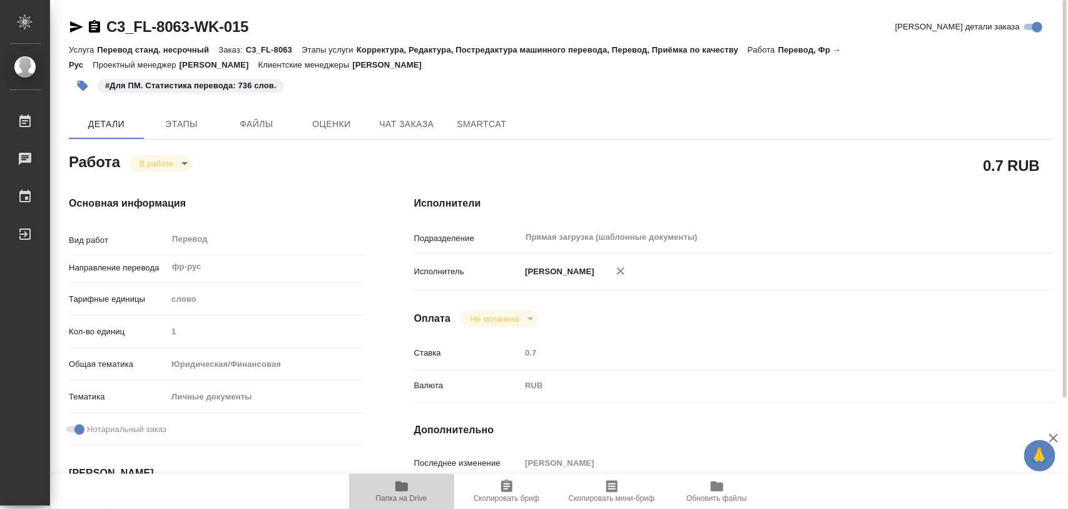
click at [396, 492] on icon "button" at bounding box center [401, 486] width 15 height 15
